Goal: Check status

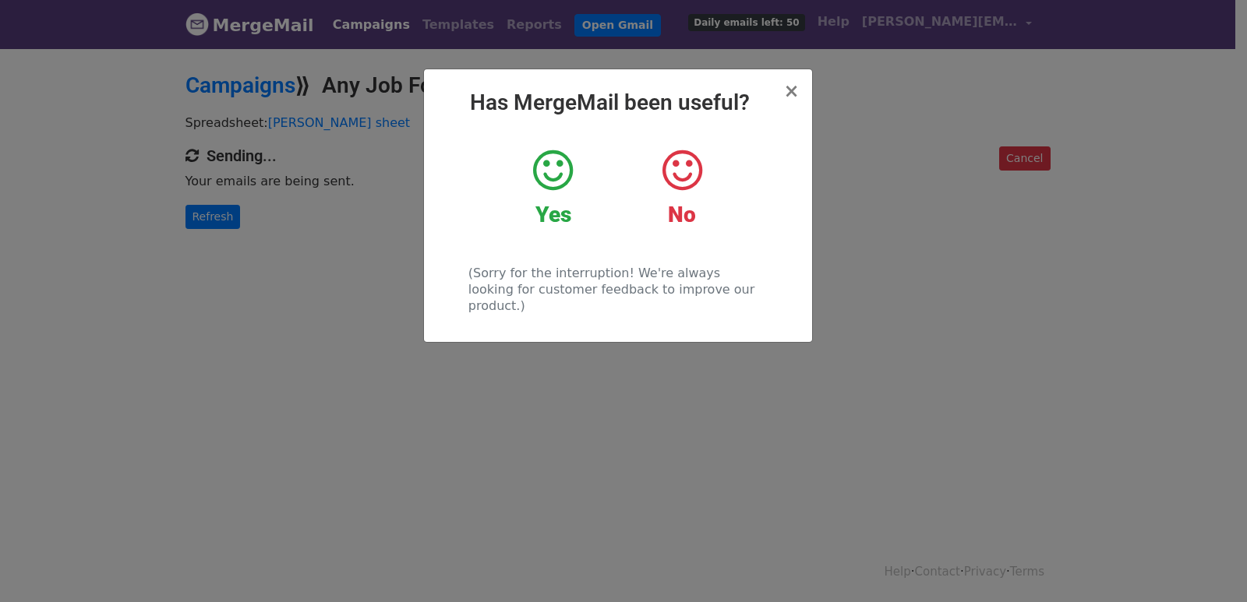
click at [224, 231] on div "× Has MergeMail been useful? Yes No (Sorry for the interruption! We're always l…" at bounding box center [623, 325] width 1247 height 556
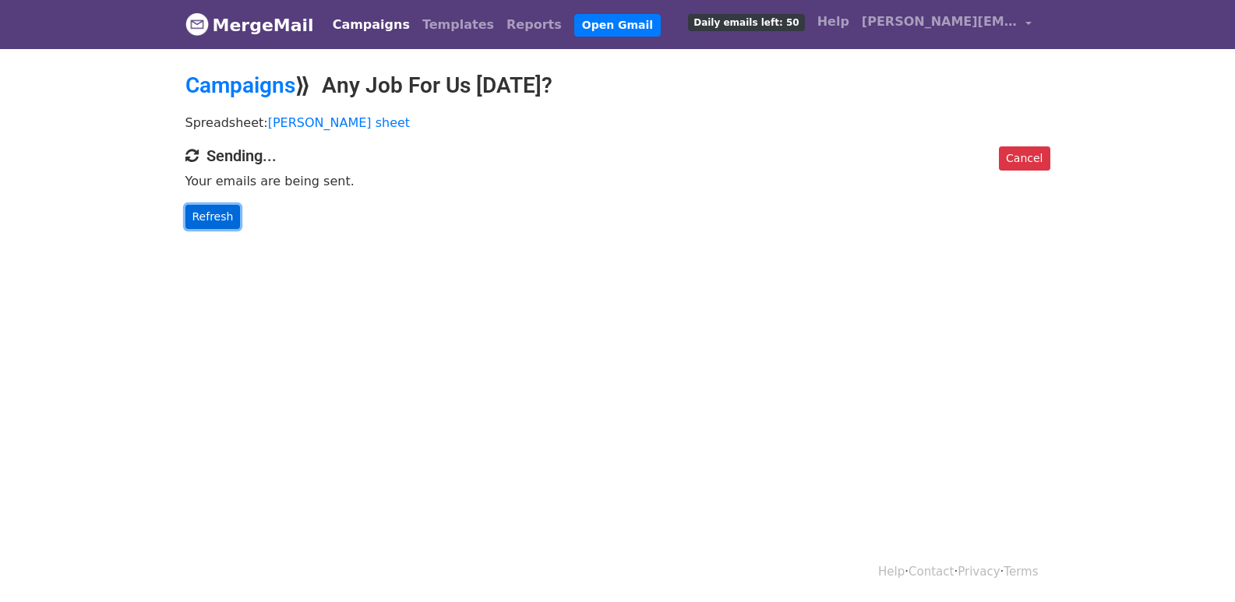
click at [221, 221] on link "Refresh" at bounding box center [212, 217] width 55 height 24
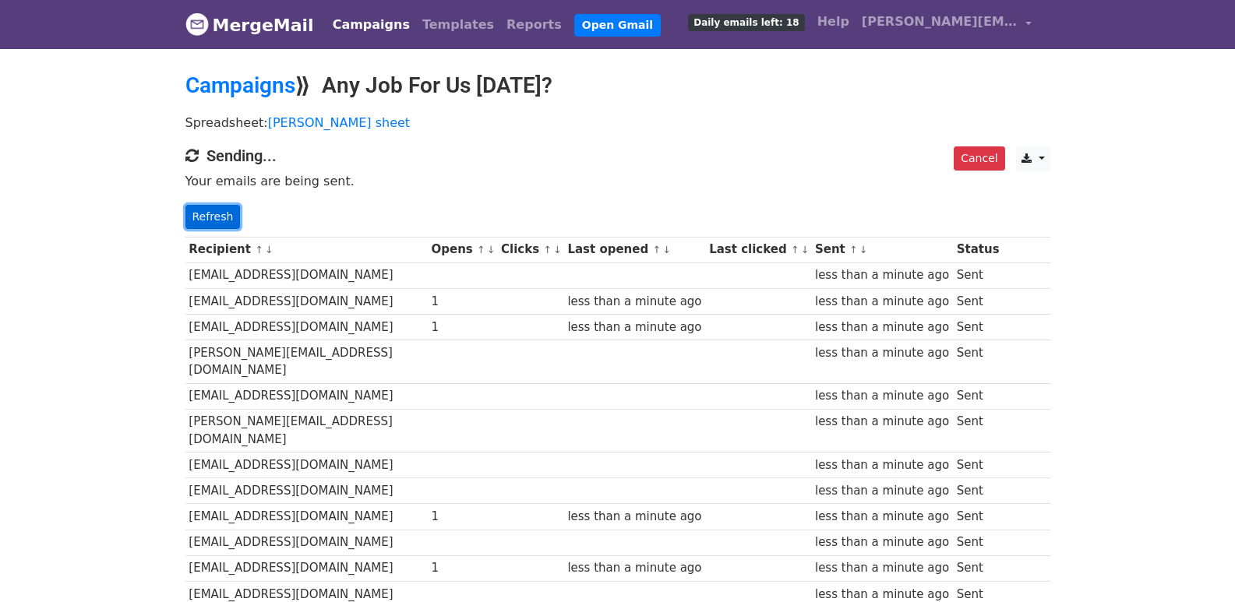
click at [211, 210] on link "Refresh" at bounding box center [212, 217] width 55 height 24
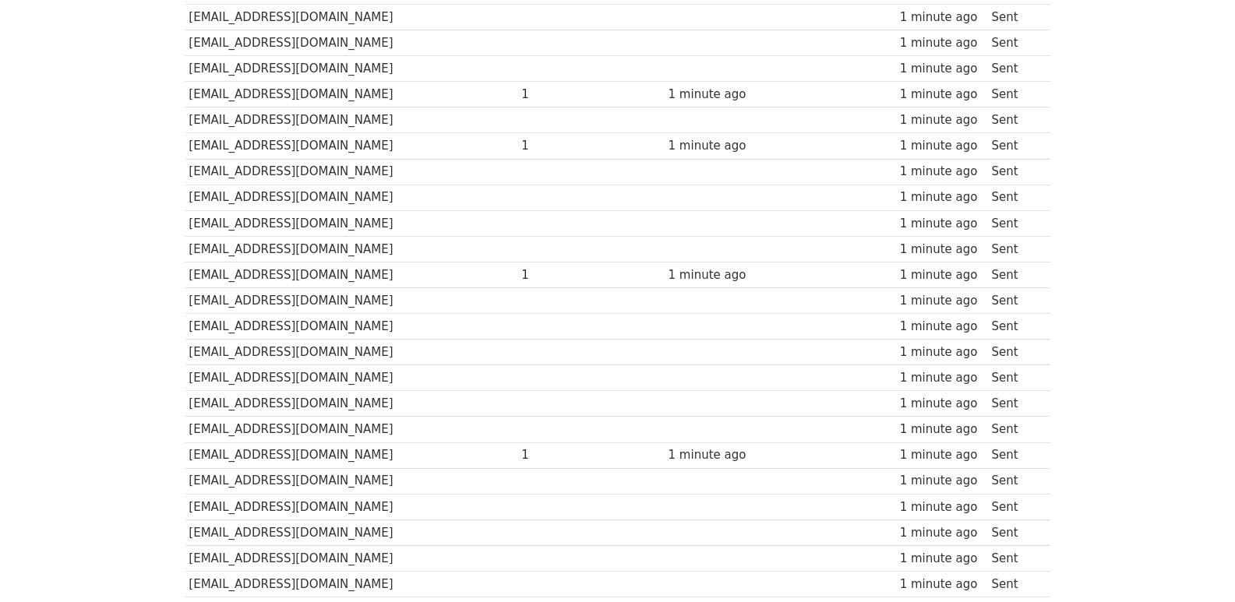
scroll to position [1059, 0]
